Goal: Task Accomplishment & Management: Manage account settings

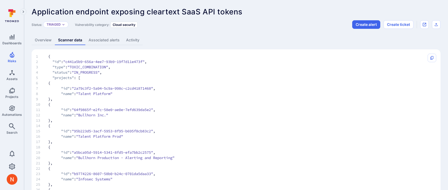
scroll to position [44, 0]
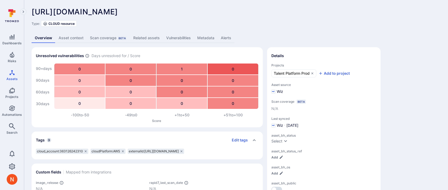
scroll to position [1, 0]
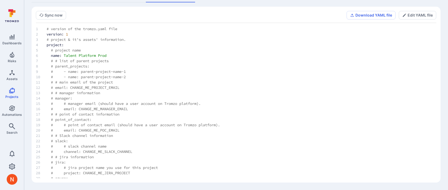
scroll to position [1120, 0]
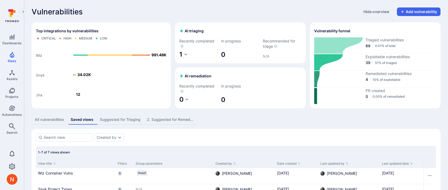
scroll to position [102, 0]
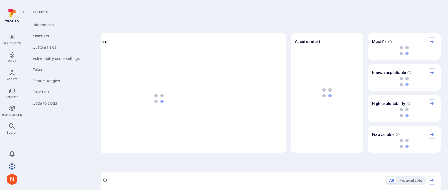
click at [9, 164] on icon "Settings" at bounding box center [12, 167] width 6 height 6
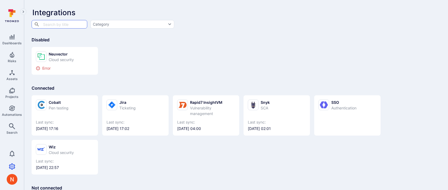
click at [73, 139] on div "Cobalt Pen testing Last sync: 2025/10/01 at 17:16 Jira Ticketing Last sync: 202…" at bounding box center [236, 133] width 409 height 84
click at [71, 147] on div "Wiz" at bounding box center [61, 147] width 25 height 6
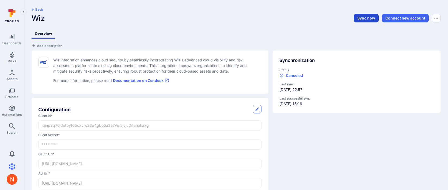
click at [374, 18] on button "Sync now" at bounding box center [365, 18] width 25 height 9
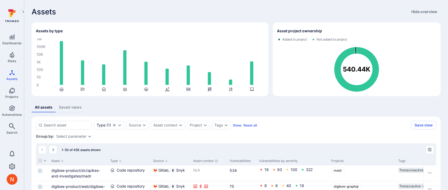
scroll to position [130, 0]
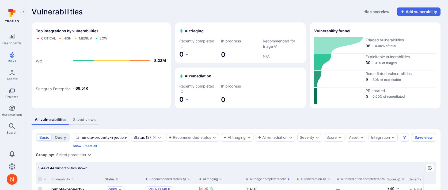
scroll to position [220, 0]
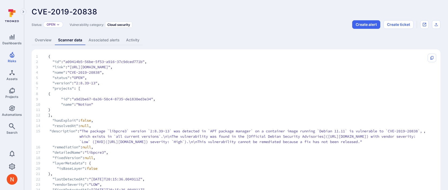
scroll to position [72, 0]
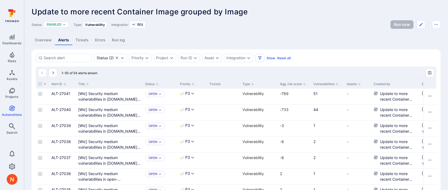
scroll to position [335, 0]
